Goal: Task Accomplishment & Management: Manage account settings

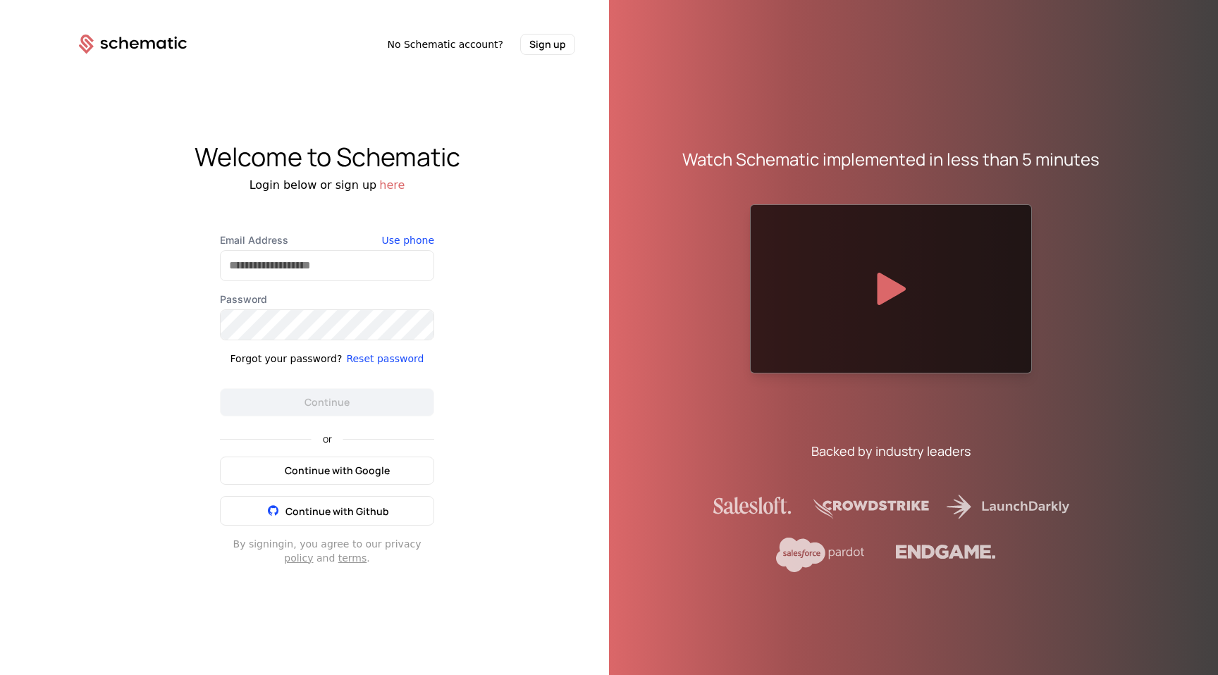
click at [301, 464] on span "Continue with Google" at bounding box center [337, 471] width 105 height 14
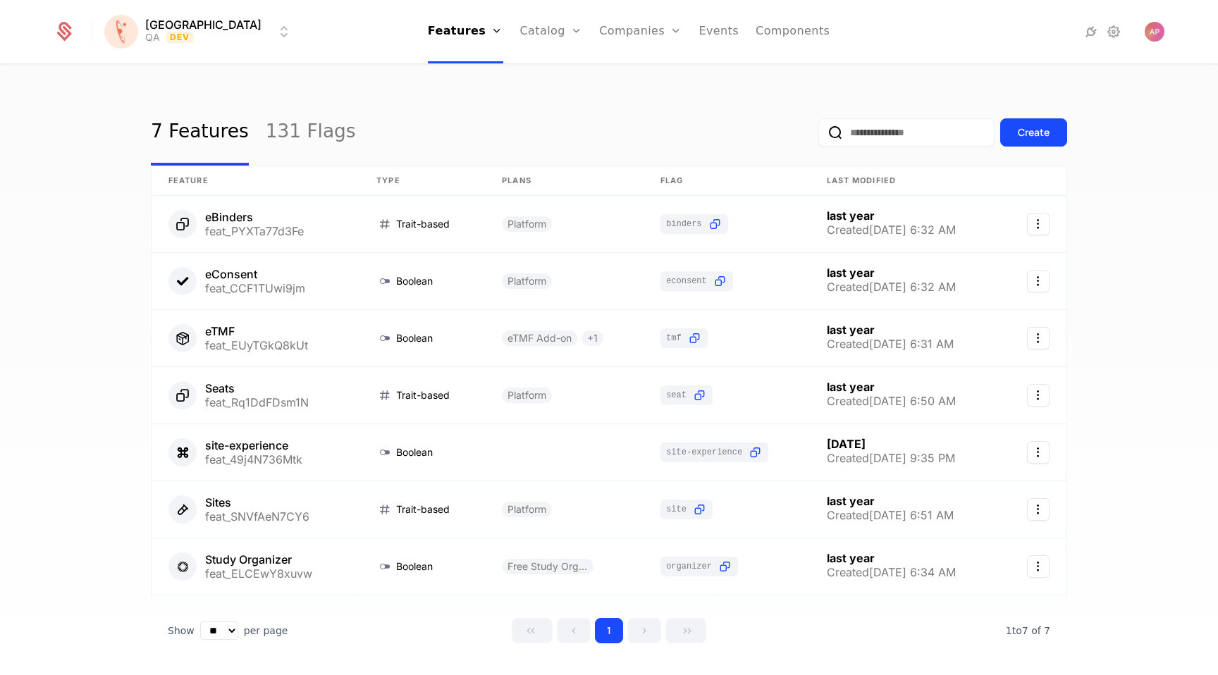
click at [889, 135] on input "email" at bounding box center [906, 132] width 176 height 28
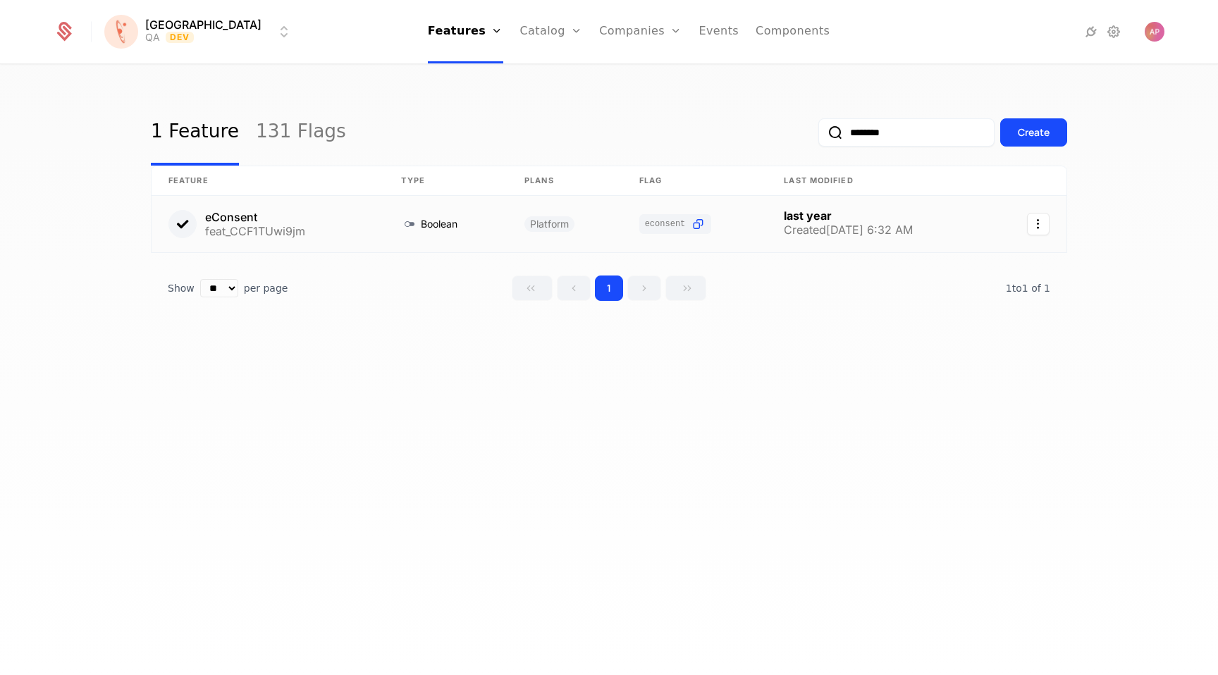
type input "********"
click at [240, 217] on link at bounding box center [268, 224] width 233 height 56
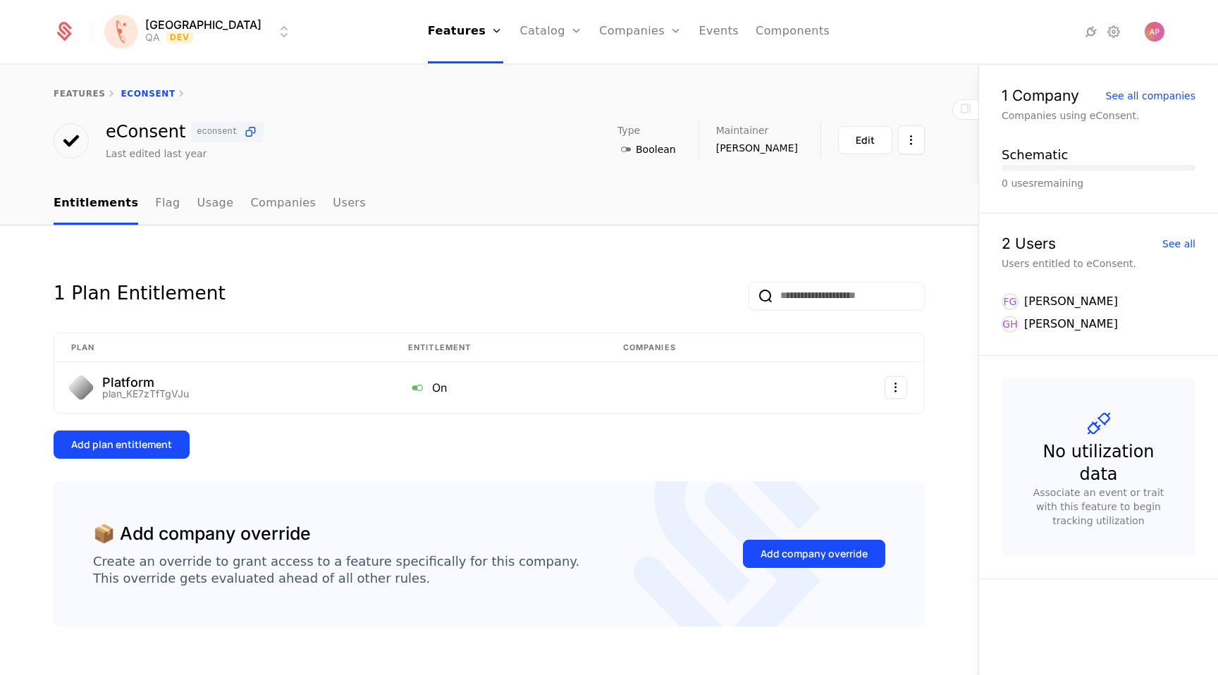
click at [82, 94] on link "features" at bounding box center [80, 94] width 52 height 10
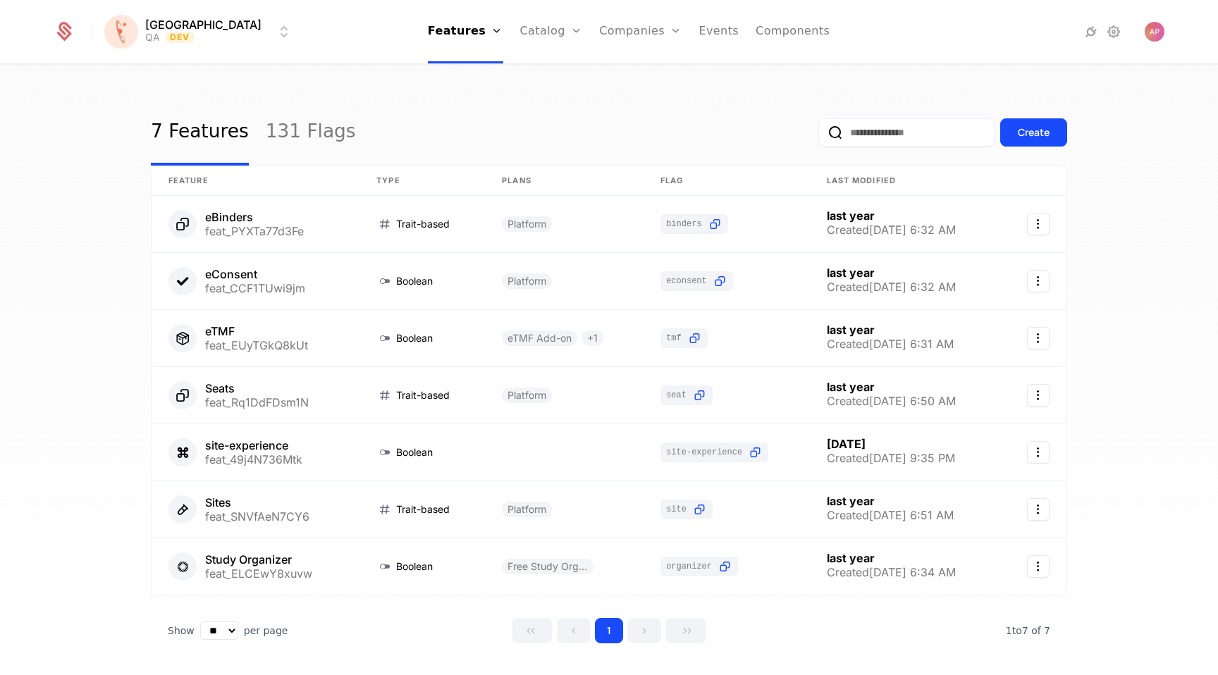
click at [280, 129] on link "131 Flags" at bounding box center [311, 132] width 90 height 66
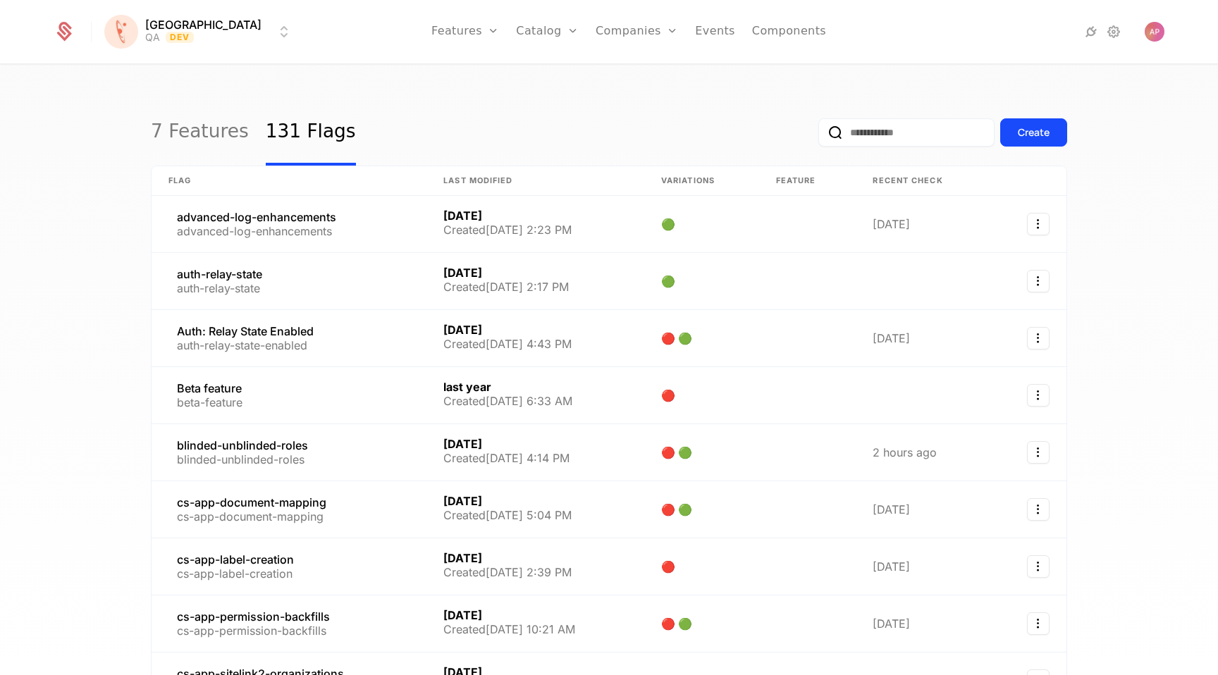
click at [880, 150] on div "Create" at bounding box center [942, 132] width 249 height 66
click at [875, 134] on input "email" at bounding box center [906, 132] width 176 height 28
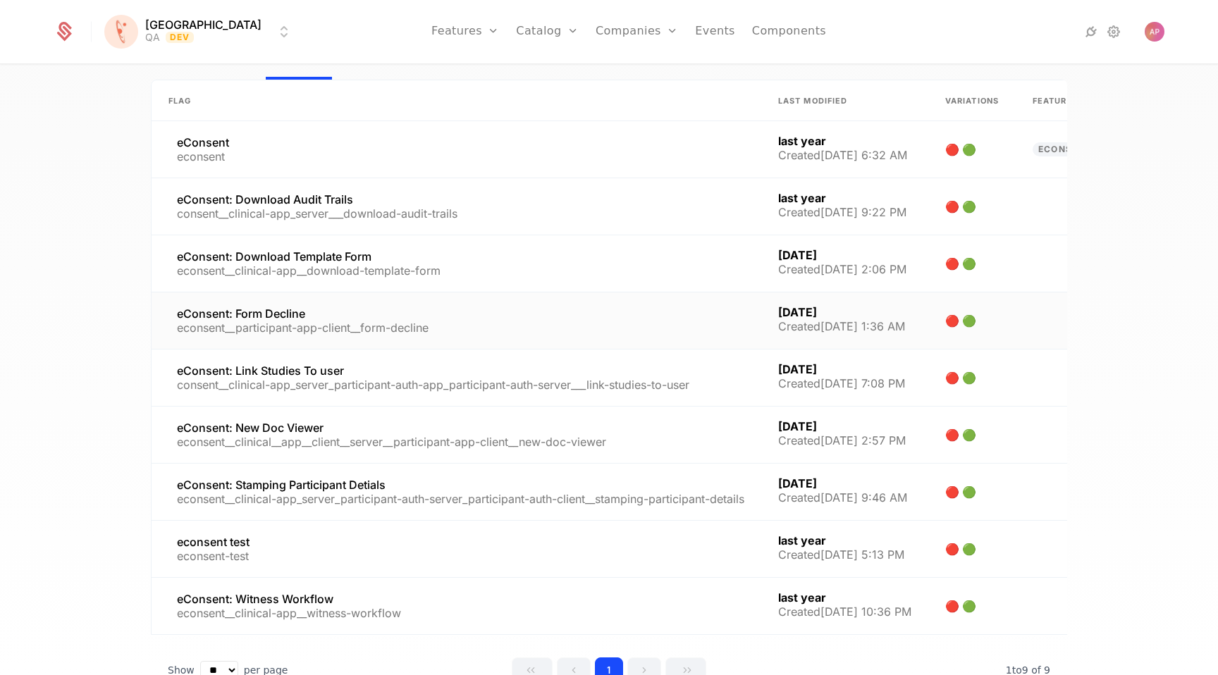
scroll to position [87, 0]
type input "********"
click at [296, 419] on link at bounding box center [457, 434] width 610 height 56
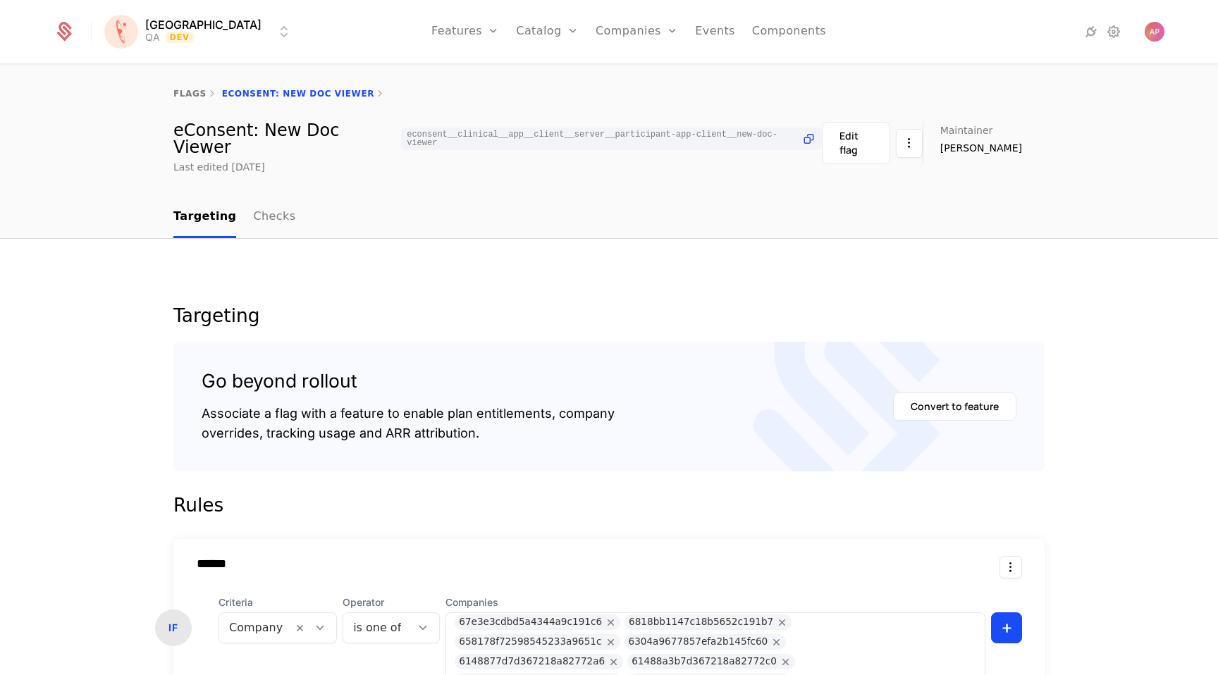
click at [198, 26] on html "Florence QA Dev Features Features Flags Catalog Plans Add Ons Credits Configura…" at bounding box center [609, 337] width 1218 height 675
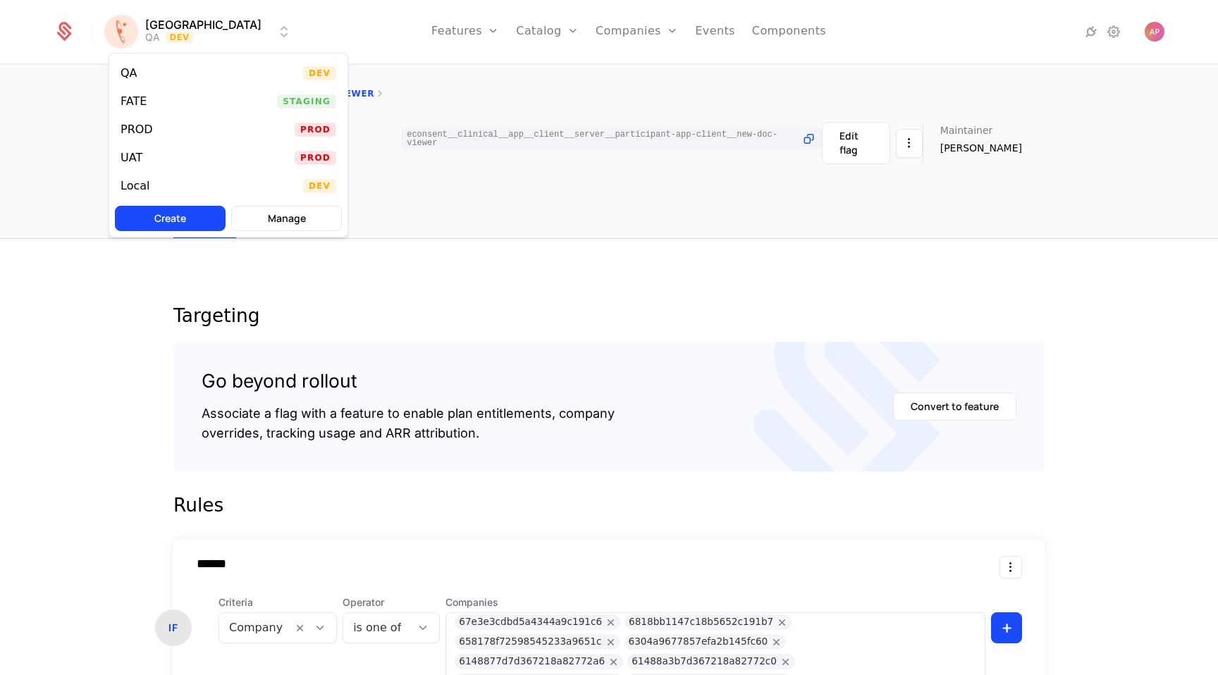
click at [168, 101] on div "FATE Staging" at bounding box center [228, 101] width 238 height 28
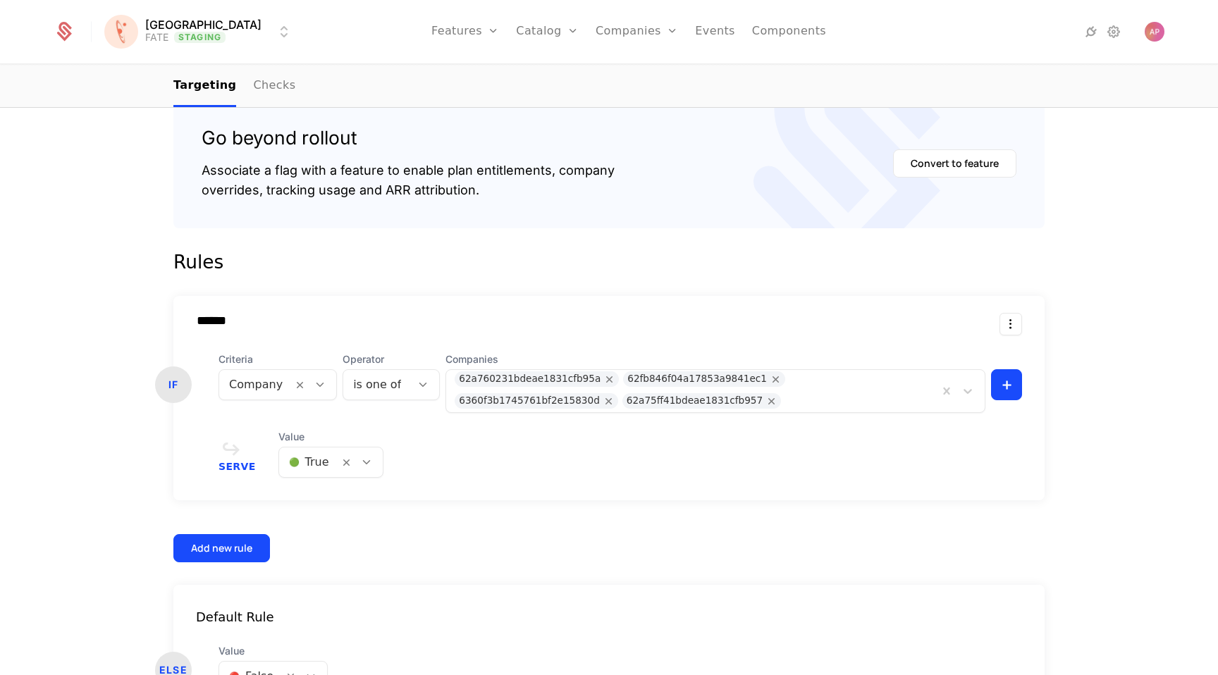
scroll to position [237, 0]
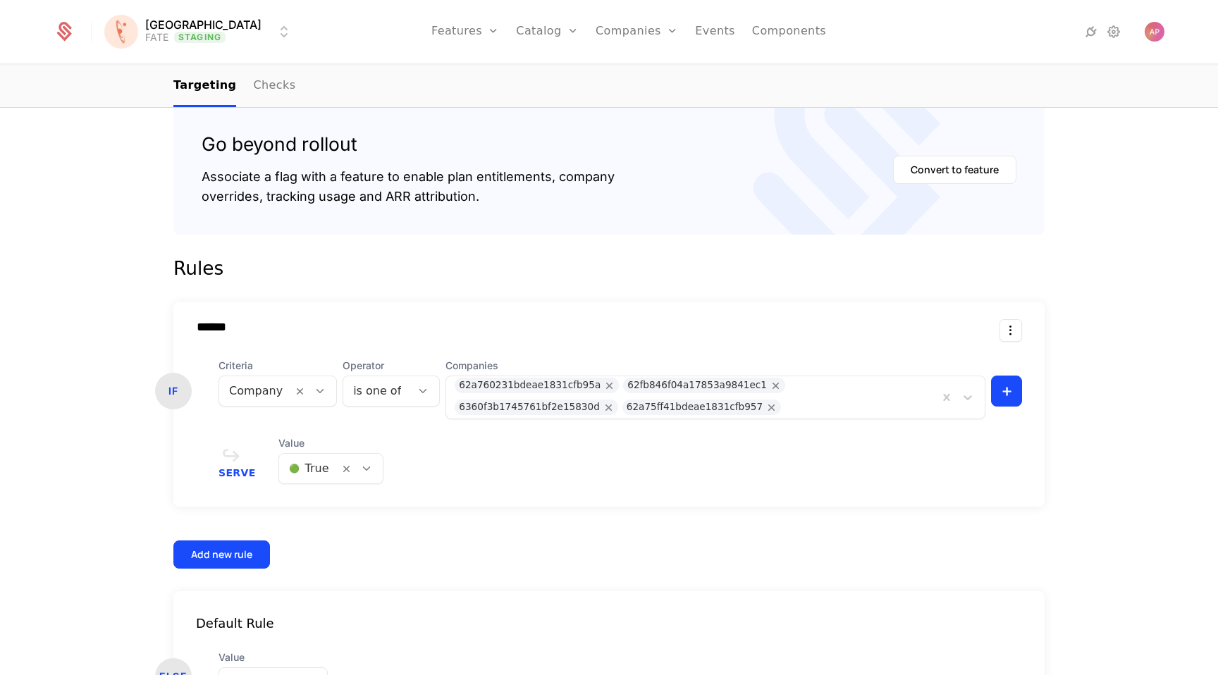
click at [677, 407] on div "****** IF Criteria Company Operator is one of Companies 62a760231bdeae1831cfb95…" at bounding box center [608, 404] width 871 height 204
click at [785, 399] on div at bounding box center [857, 408] width 145 height 20
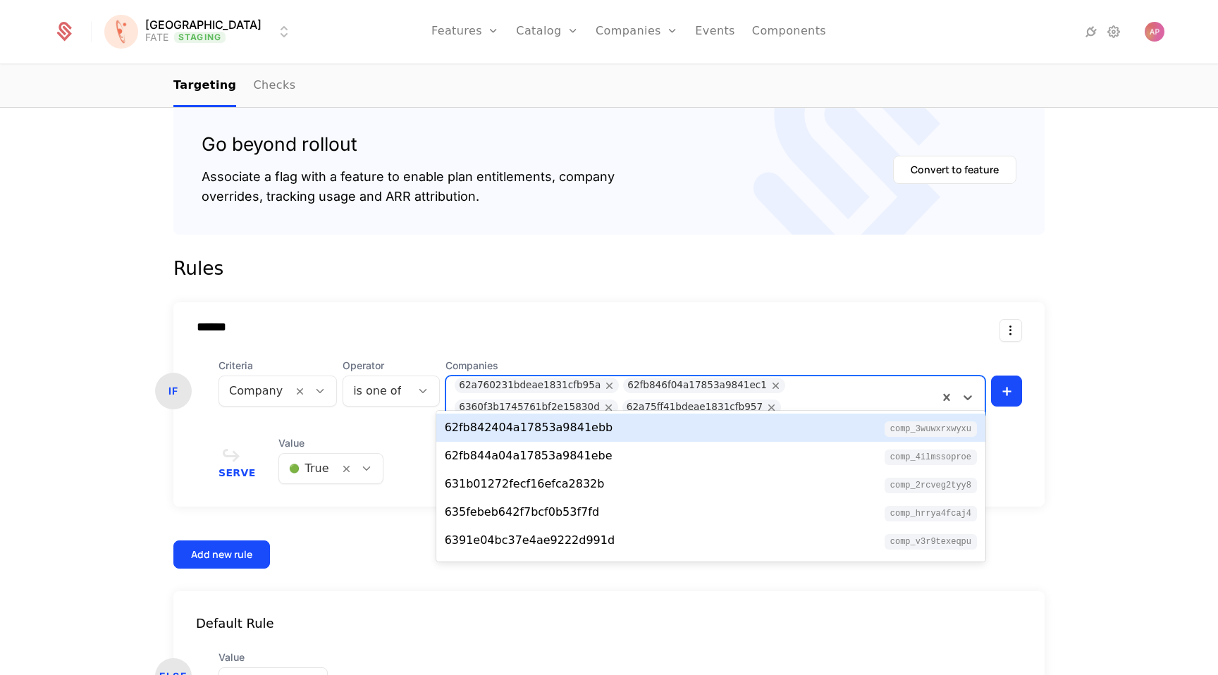
paste input "**********"
type input "**********"
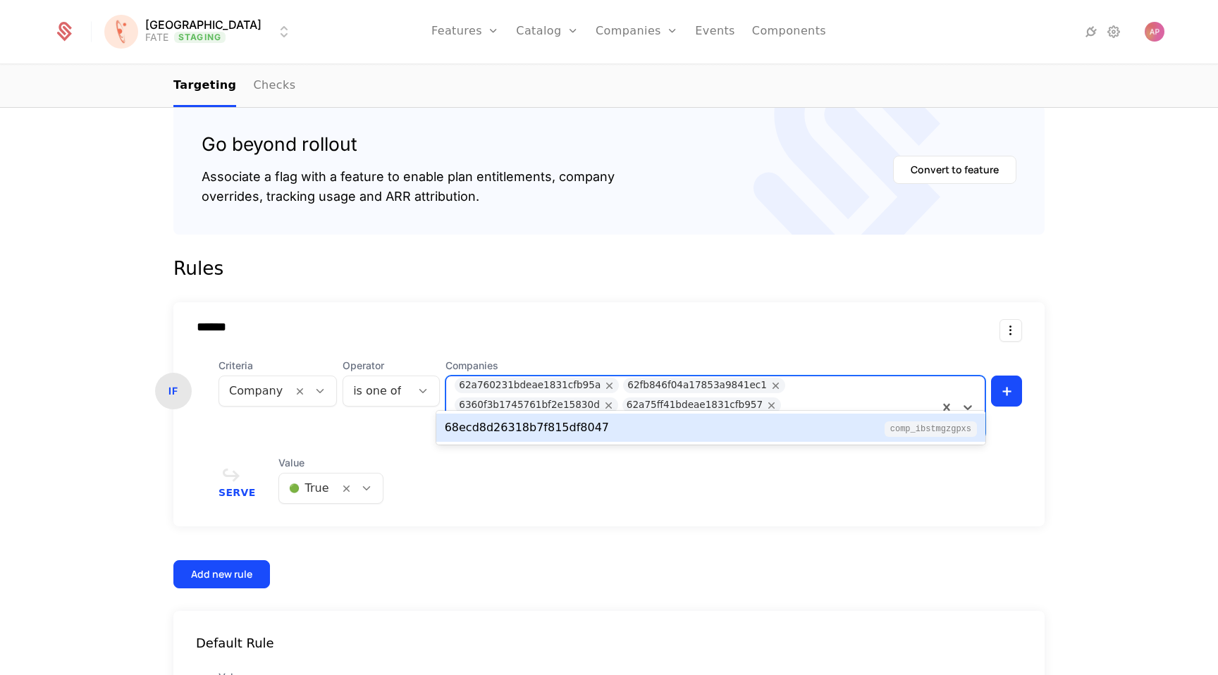
click at [627, 430] on div "68ecd8d26318b7f815df8047 comp_iBSTmGZgpxS" at bounding box center [711, 427] width 532 height 17
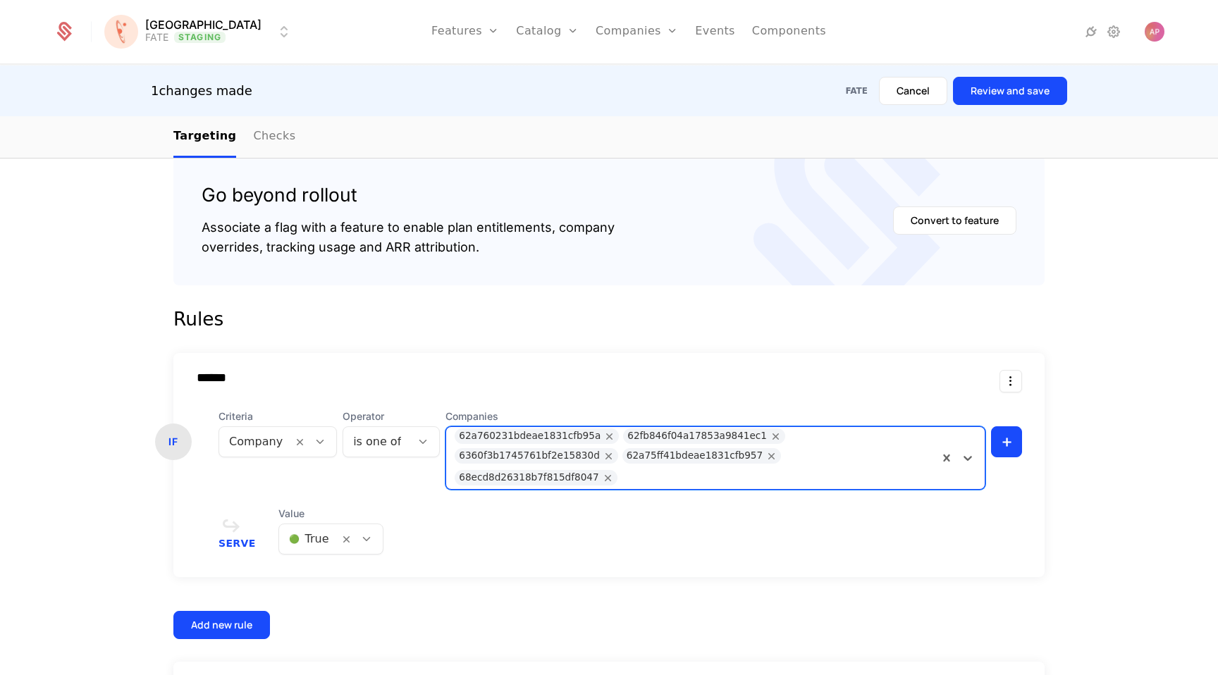
click at [1002, 88] on button "Review and save" at bounding box center [1010, 91] width 114 height 28
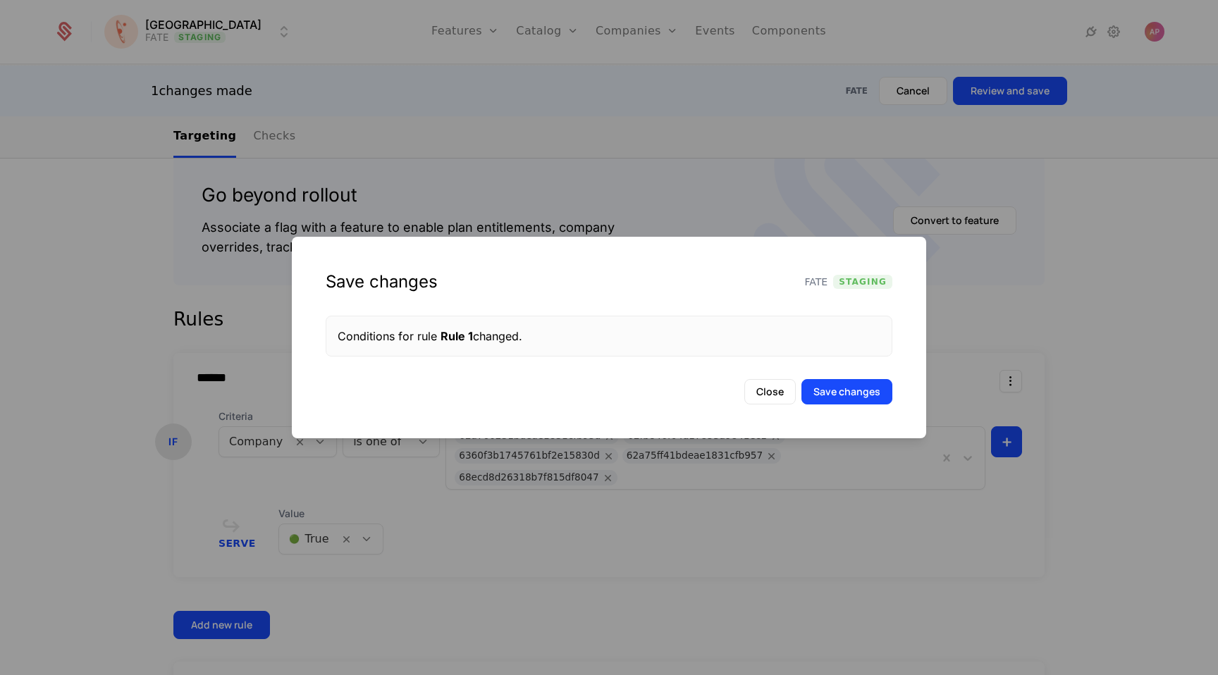
click at [845, 394] on button "Save changes" at bounding box center [846, 391] width 91 height 25
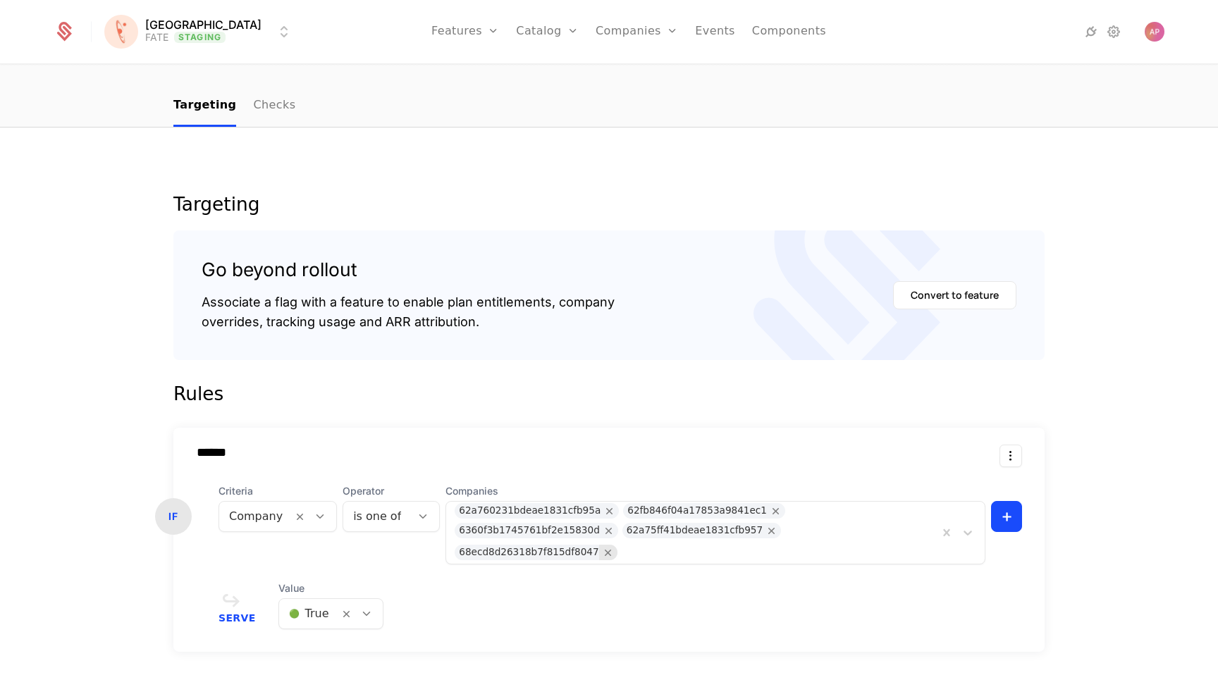
scroll to position [113, 0]
click at [615, 545] on icon "Remove 68ecd8d26318b7f815df8047" at bounding box center [608, 551] width 13 height 13
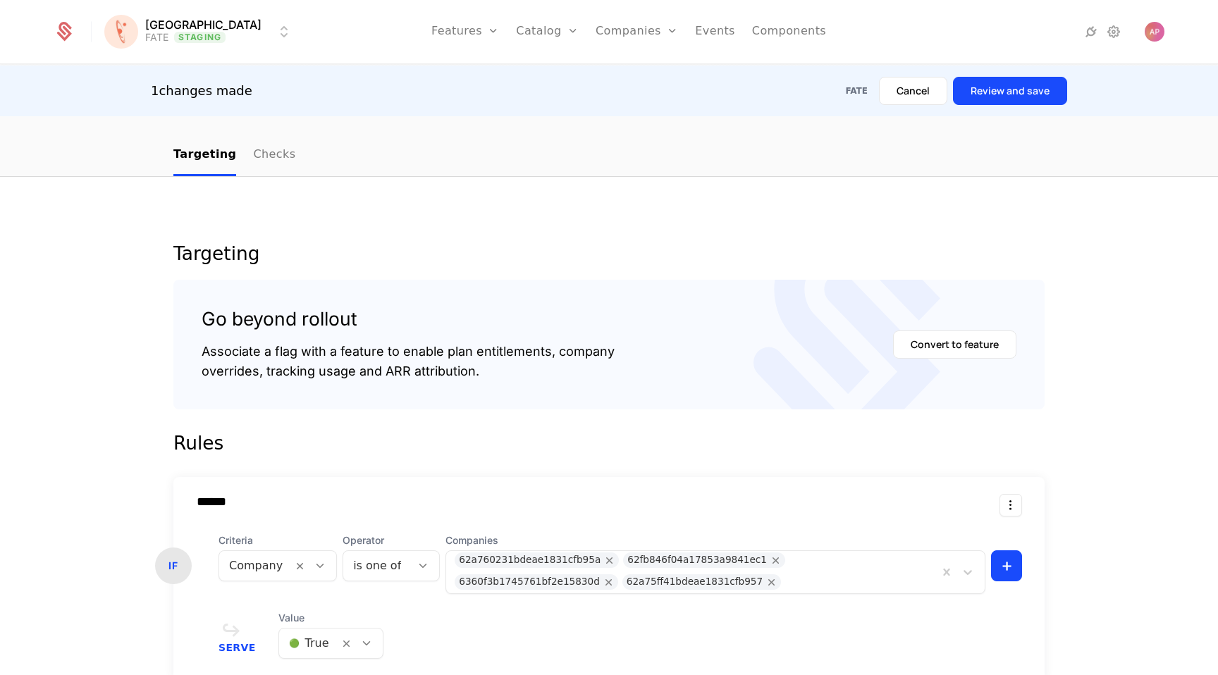
click at [991, 87] on button "Review and save" at bounding box center [1010, 91] width 114 height 28
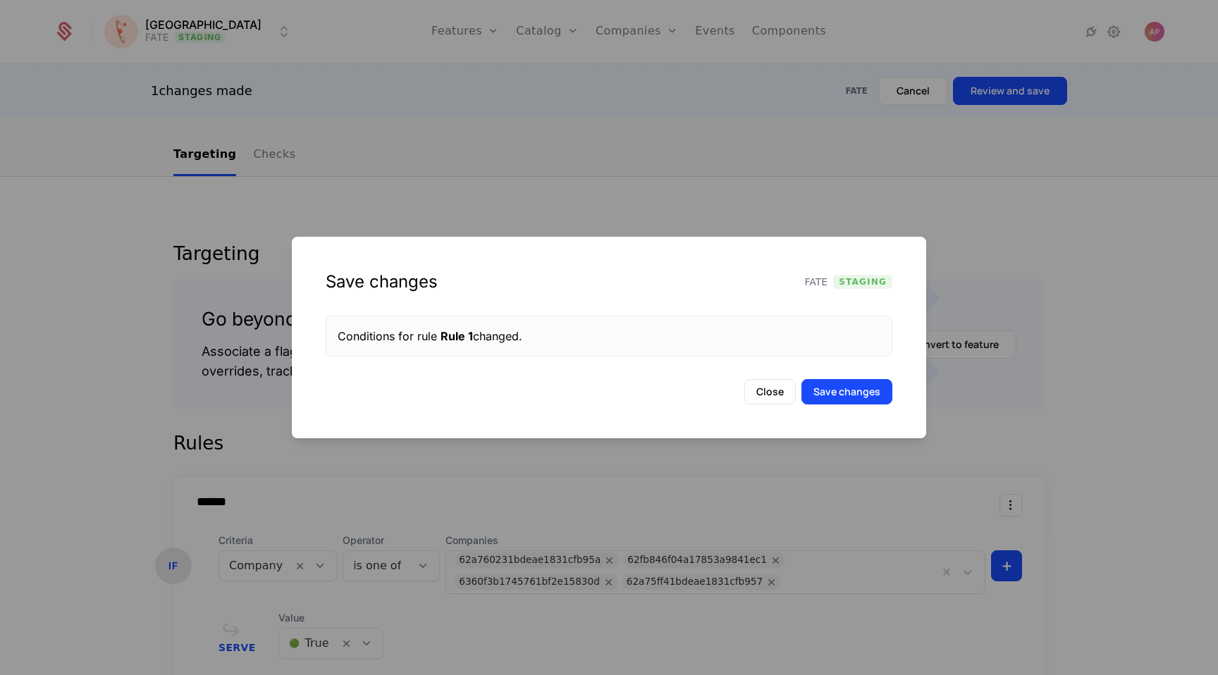
click at [841, 398] on button "Save changes" at bounding box center [846, 391] width 91 height 25
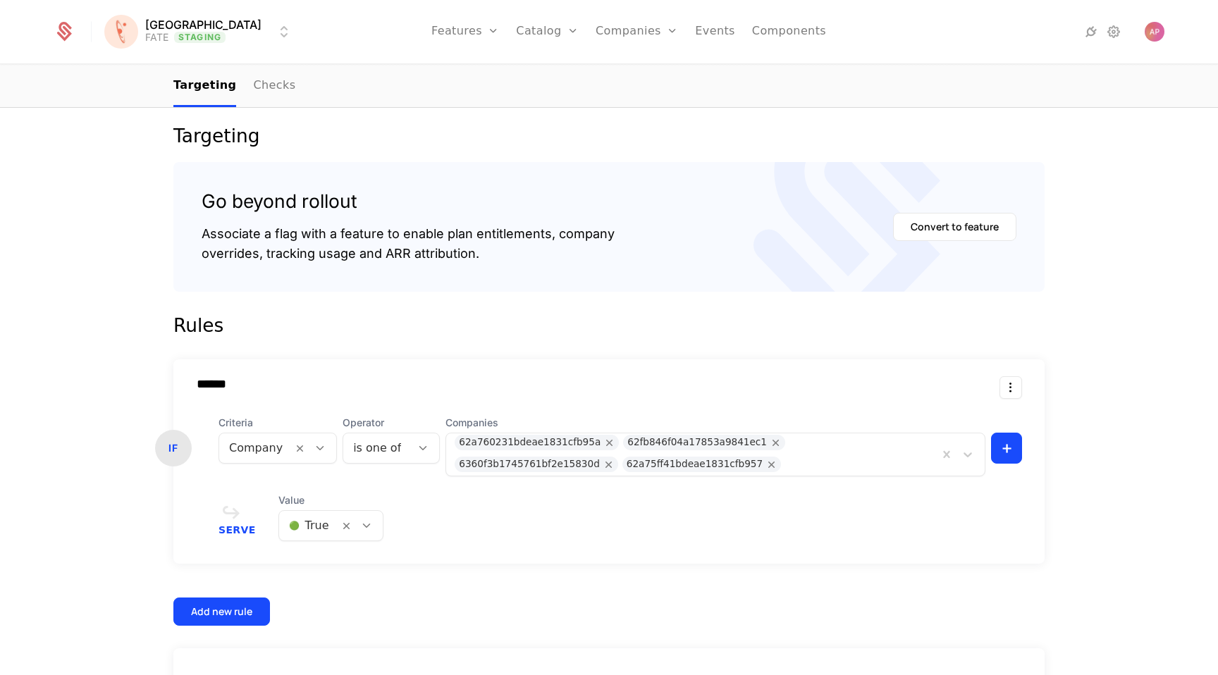
scroll to position [336, 0]
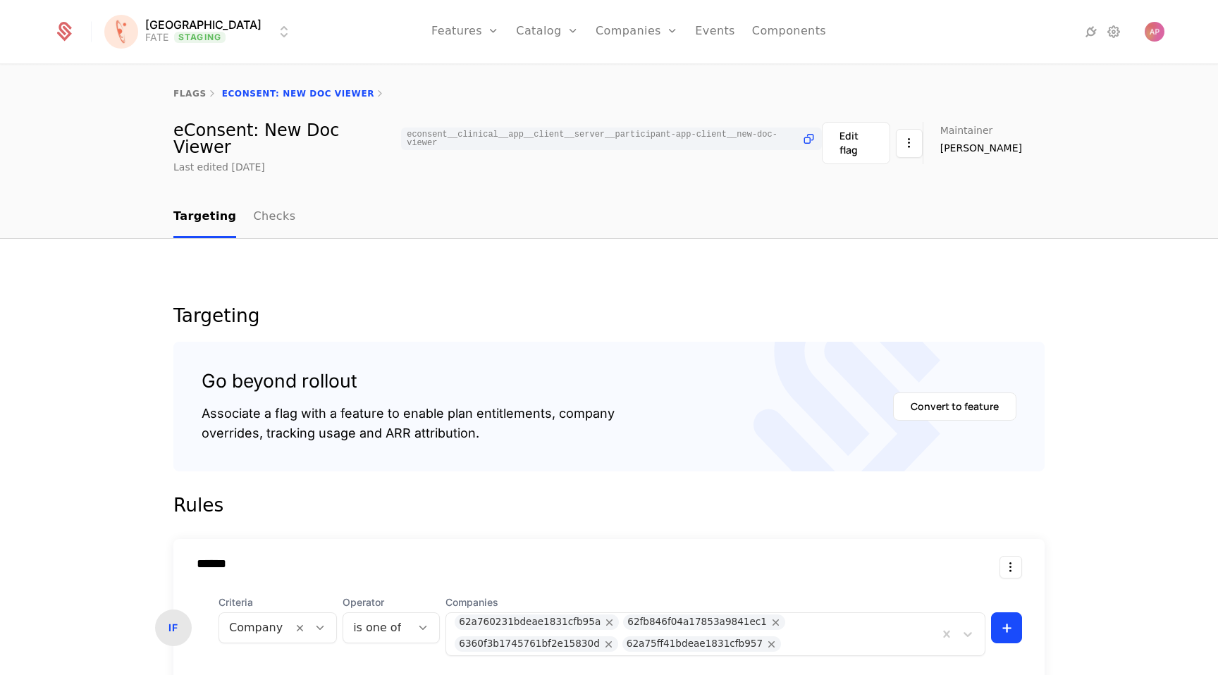
click at [259, 201] on link "Checks" at bounding box center [274, 218] width 42 height 42
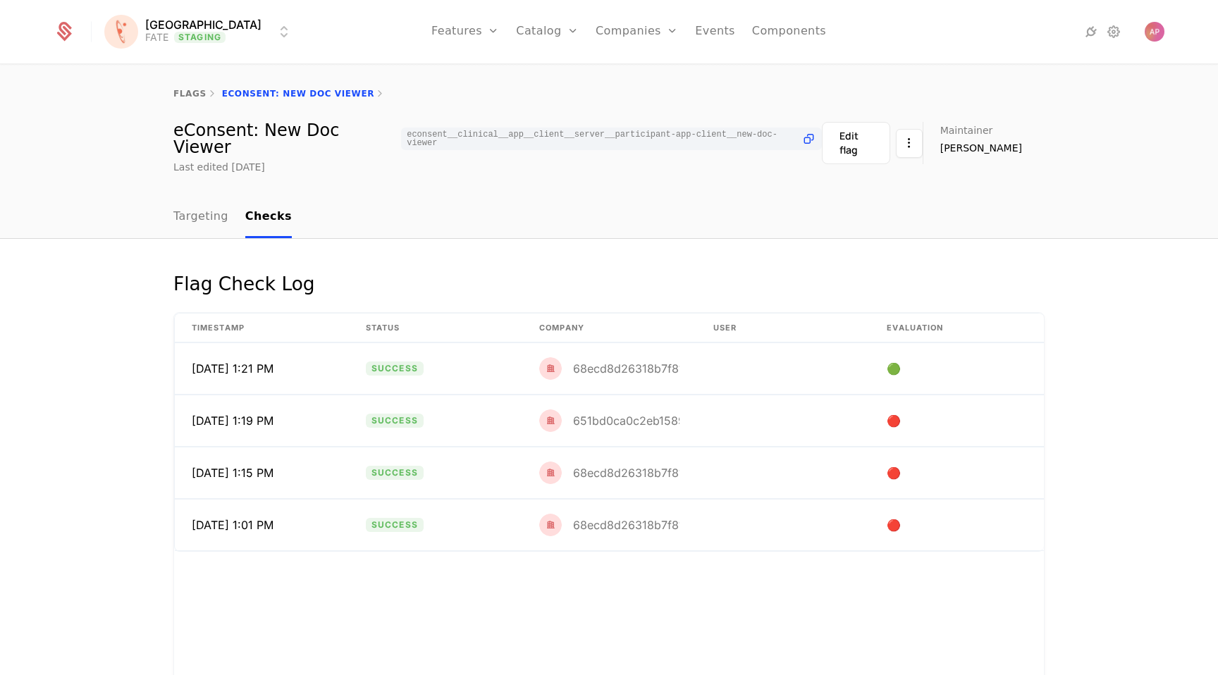
click at [194, 201] on link "Targeting" at bounding box center [200, 218] width 55 height 42
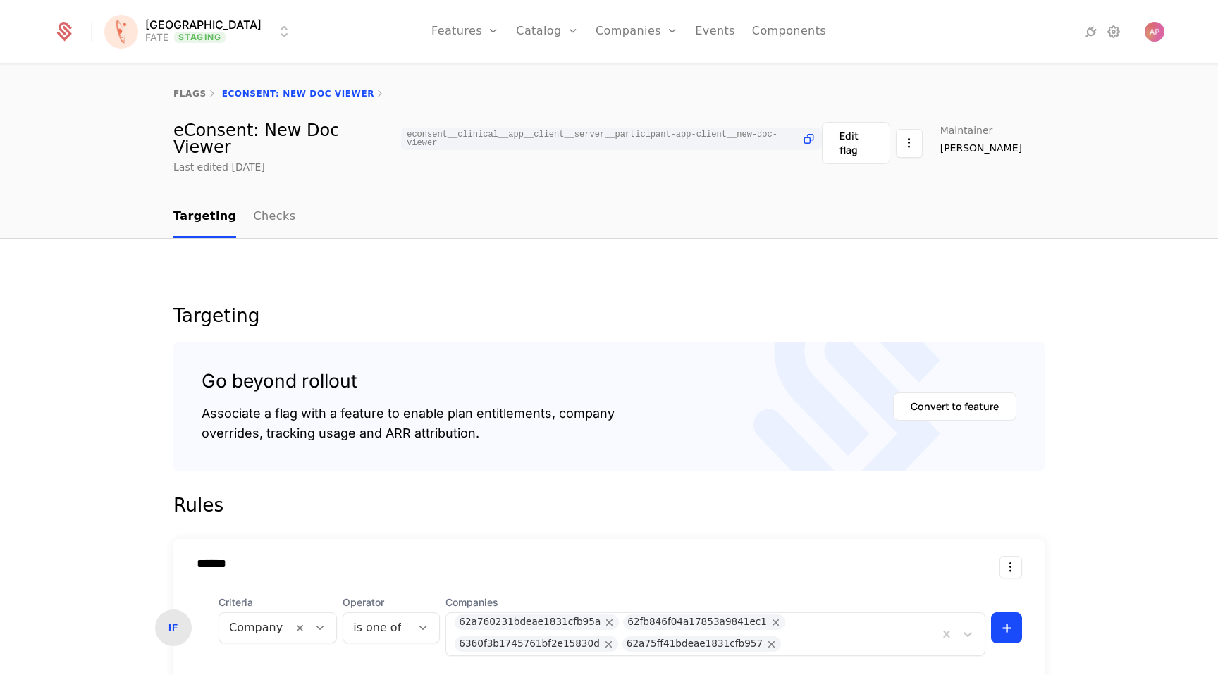
click at [199, 94] on link "flags" at bounding box center [189, 94] width 33 height 10
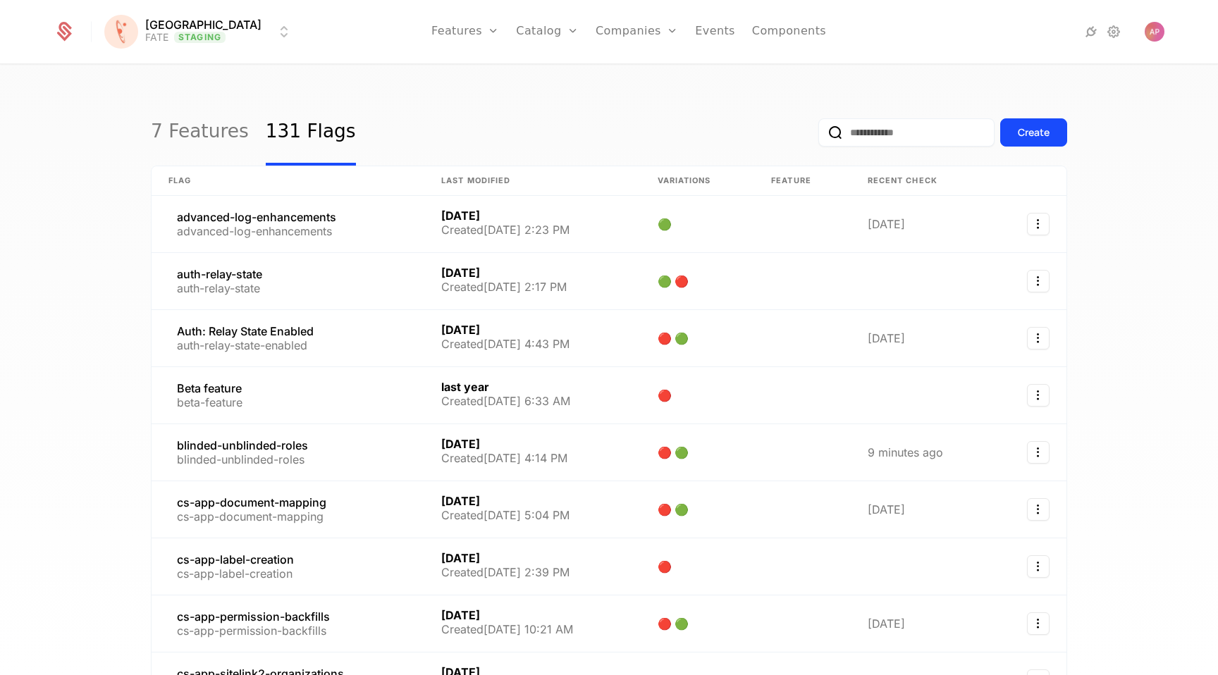
click at [868, 113] on div "Create" at bounding box center [942, 132] width 249 height 66
click at [861, 123] on input "email" at bounding box center [906, 132] width 176 height 28
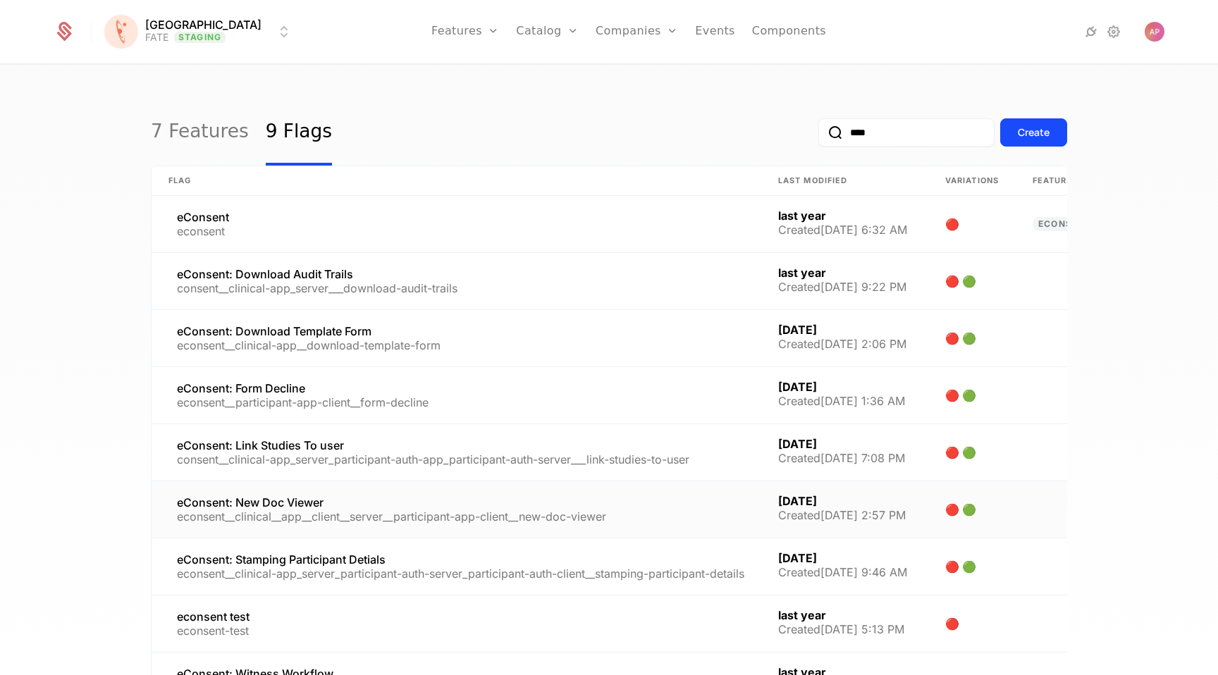
type input "****"
click at [292, 503] on link at bounding box center [457, 509] width 610 height 56
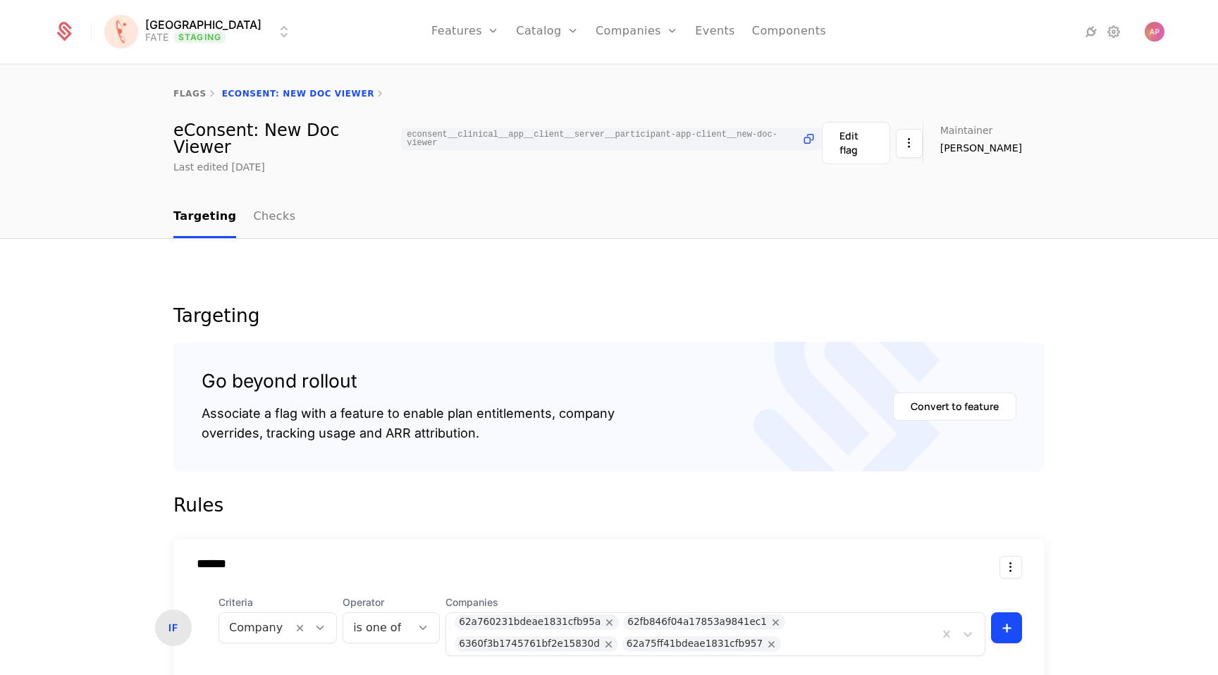
scroll to position [336, 0]
